Goal: Navigation & Orientation: Find specific page/section

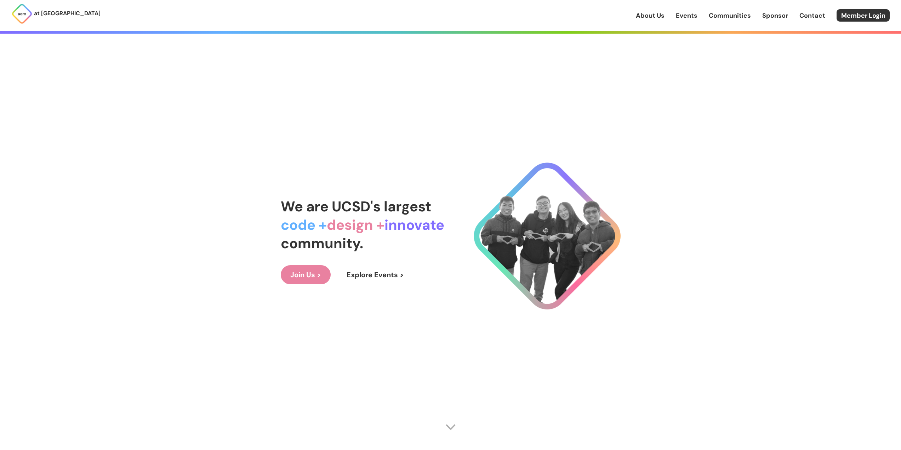
click at [317, 282] on link "Join Us >" at bounding box center [306, 274] width 50 height 19
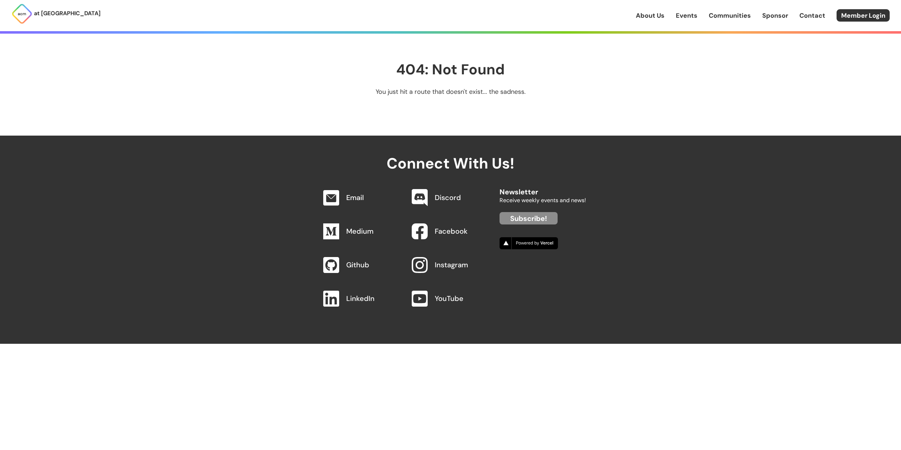
click at [810, 19] on link "Contact" at bounding box center [813, 15] width 26 height 9
click at [814, 13] on link "Contact" at bounding box center [813, 15] width 26 height 9
click at [655, 14] on link "About Us" at bounding box center [650, 15] width 29 height 9
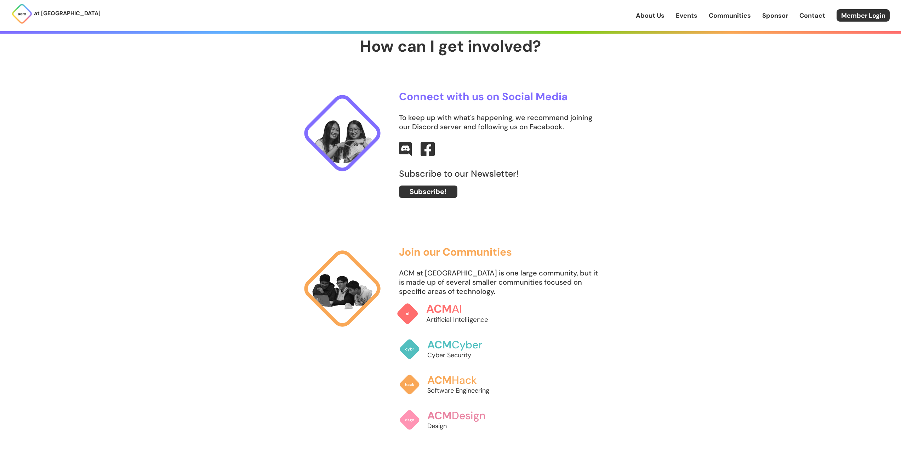
scroll to position [496, 0]
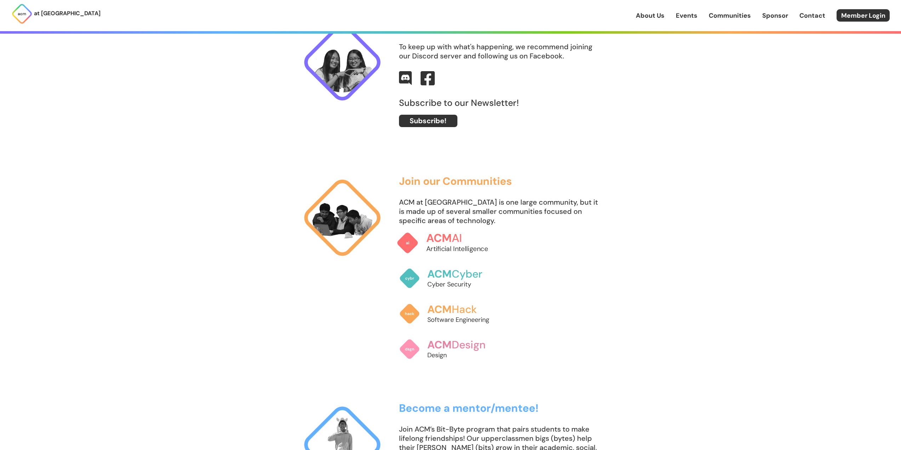
click at [443, 248] on p "Artificial Intelligence" at bounding box center [465, 249] width 78 height 10
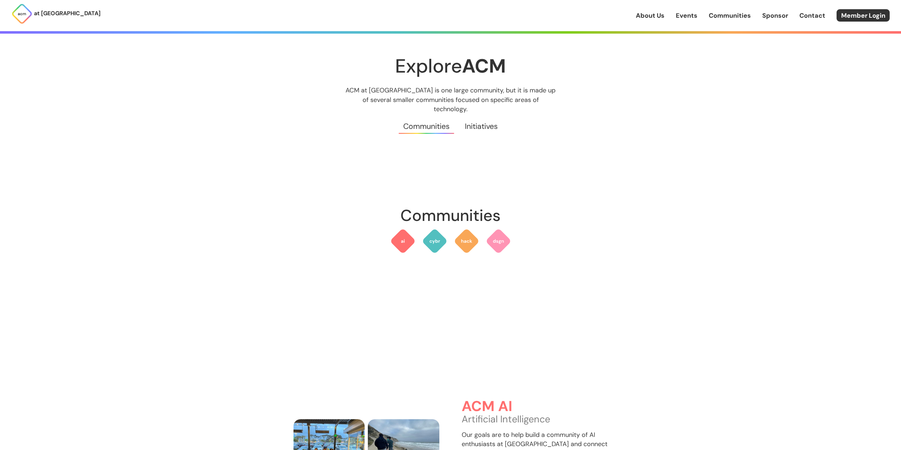
click at [483, 121] on link "Initiatives" at bounding box center [482, 126] width 48 height 25
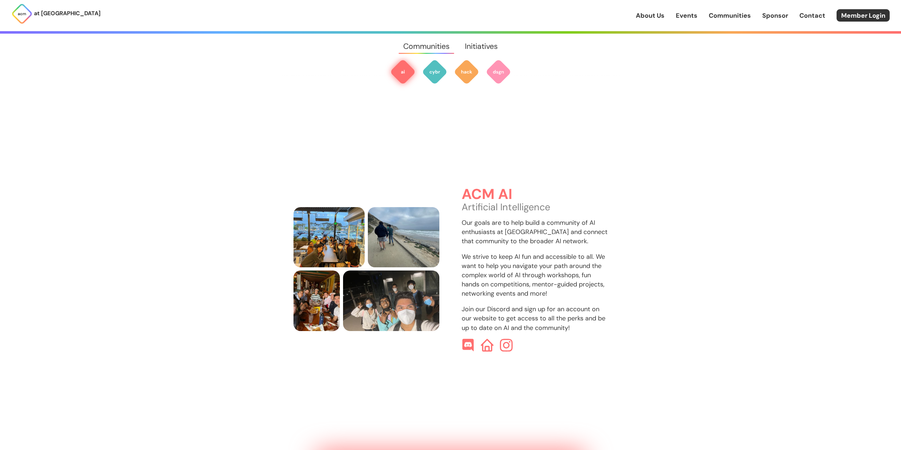
scroll to position [211, 0]
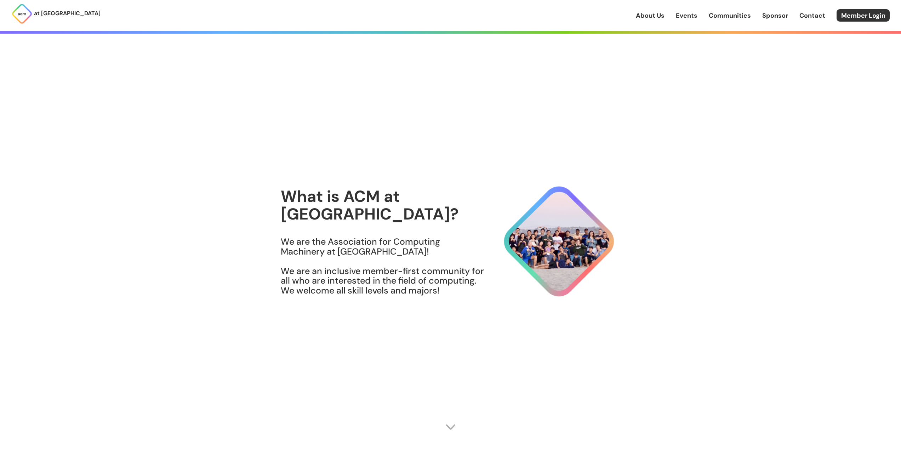
scroll to position [496, 0]
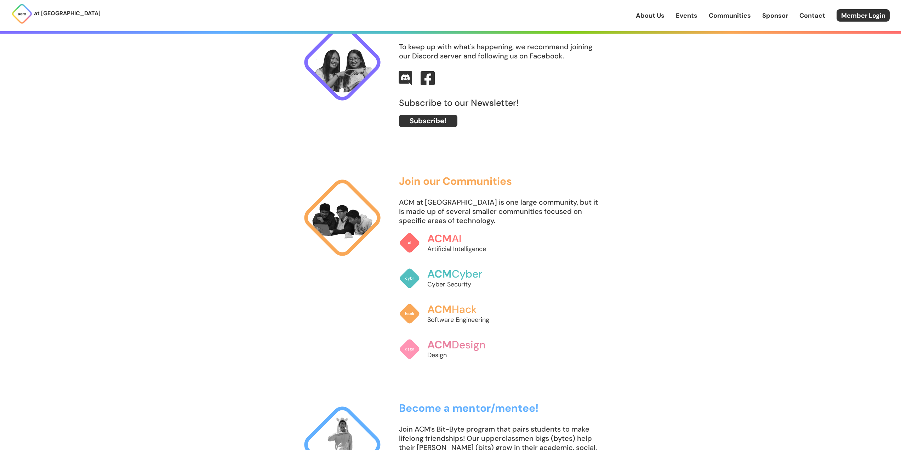
click at [409, 83] on img at bounding box center [405, 78] width 13 height 15
